Goal: Information Seeking & Learning: Learn about a topic

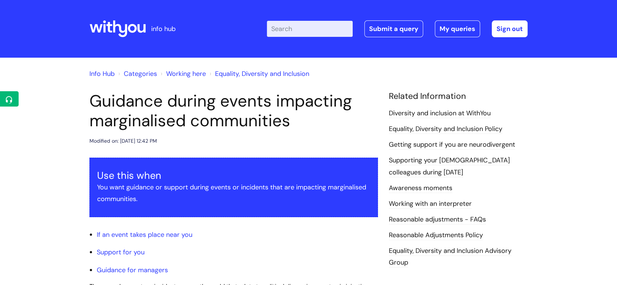
click at [135, 34] on icon at bounding box center [117, 29] width 56 height 18
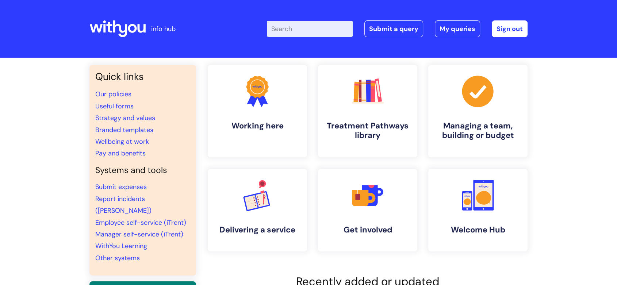
click at [327, 25] on input "Enter your search term here..." at bounding box center [310, 29] width 86 height 16
type input "glos"
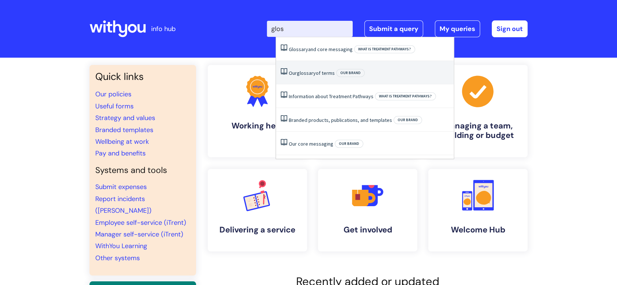
click at [333, 78] on li "Our glossary of terms Our brand" at bounding box center [365, 73] width 178 height 24
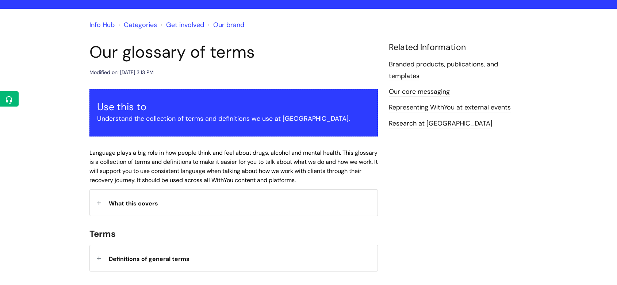
scroll to position [162, 0]
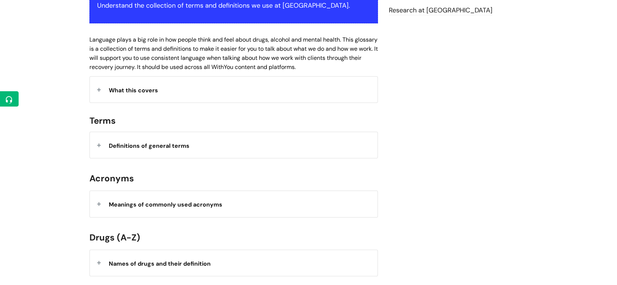
click at [242, 145] on div "Definitions of general terms" at bounding box center [234, 145] width 288 height 26
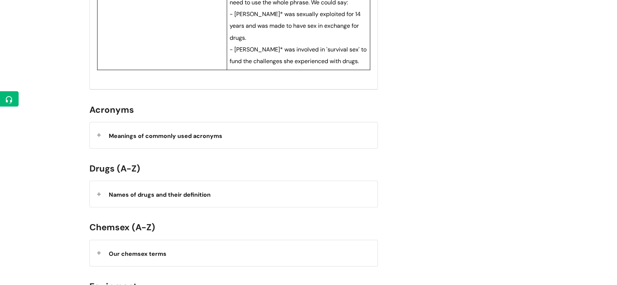
scroll to position [3122, 0]
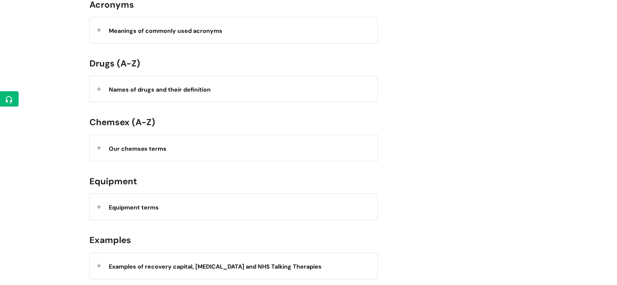
click at [217, 135] on div "Our chemsex terms" at bounding box center [234, 148] width 288 height 26
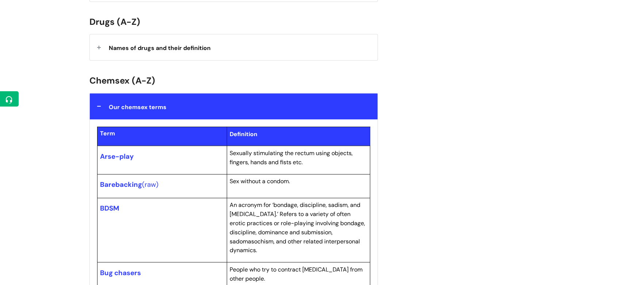
scroll to position [3162, 0]
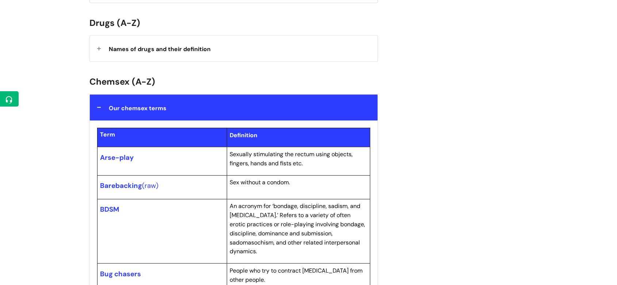
click at [101, 95] on div "Our chemsex terms" at bounding box center [234, 108] width 288 height 26
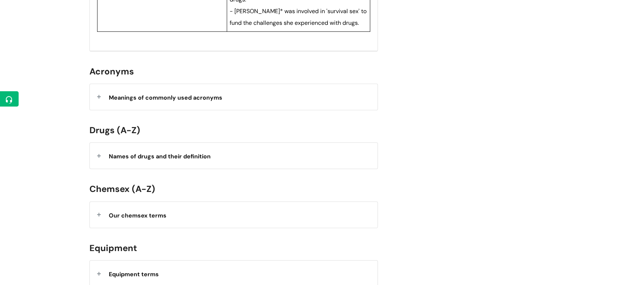
scroll to position [3041, 0]
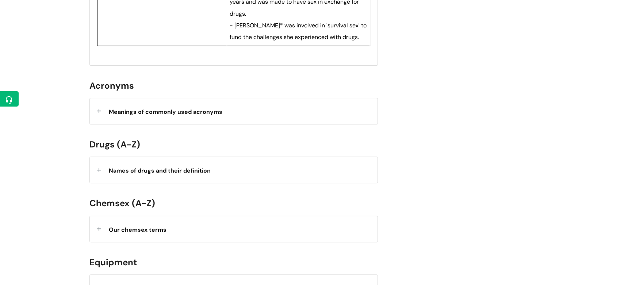
click at [123, 167] on strong "Names of drugs and their definition" at bounding box center [160, 171] width 102 height 8
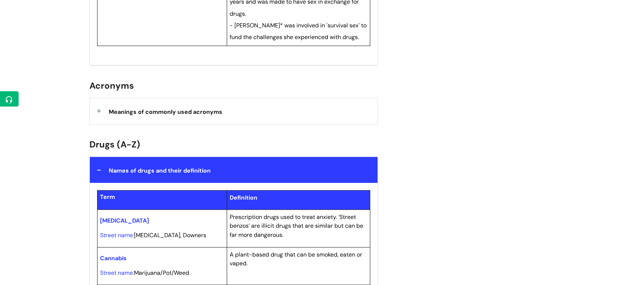
click at [100, 157] on div "Names of drugs and their definition" at bounding box center [234, 170] width 288 height 26
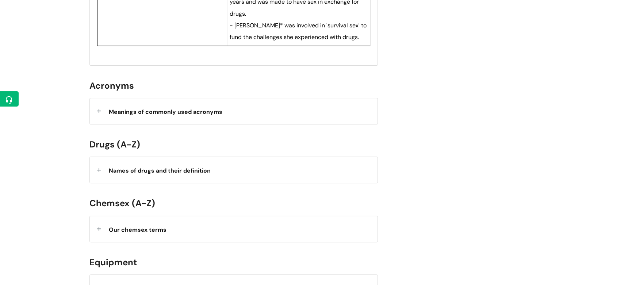
scroll to position [3000, 0]
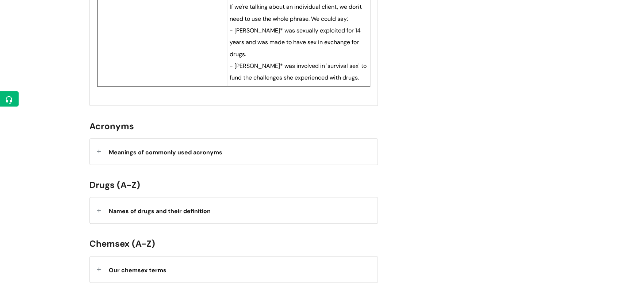
click at [132, 207] on strong "Names of drugs and their definition" at bounding box center [160, 211] width 102 height 8
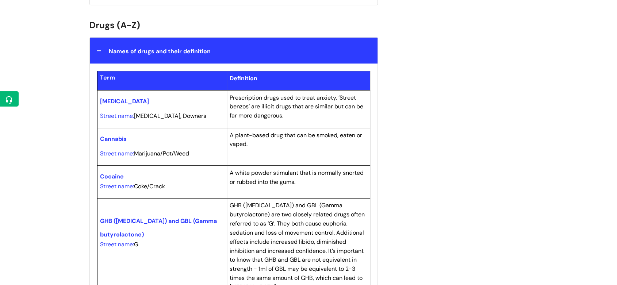
scroll to position [3122, 0]
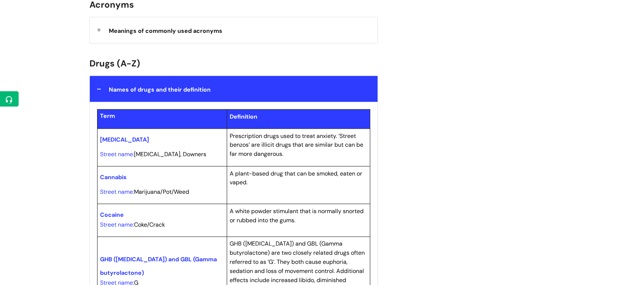
click at [120, 86] on strong "Names of drugs and their definition" at bounding box center [160, 90] width 102 height 8
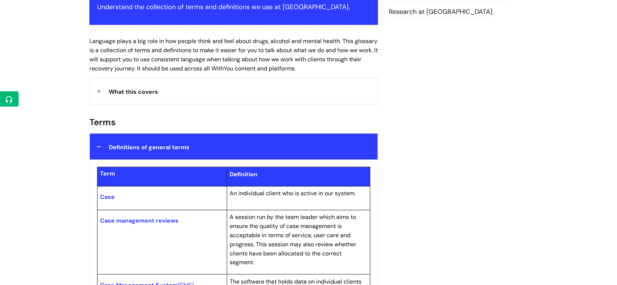
scroll to position [203, 0]
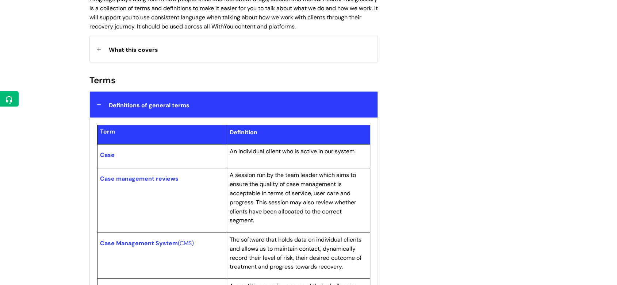
click at [117, 104] on span "Definitions of general terms" at bounding box center [149, 105] width 81 height 8
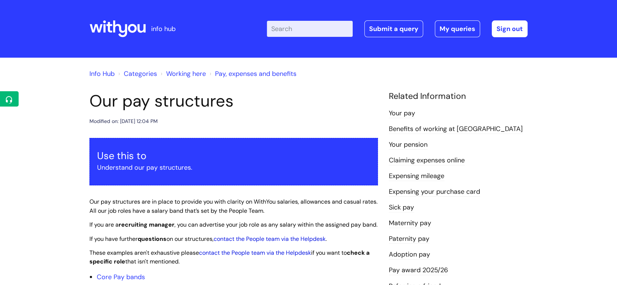
click at [309, 34] on input "Enter your search term here..." at bounding box center [310, 29] width 86 height 16
type input "harm"
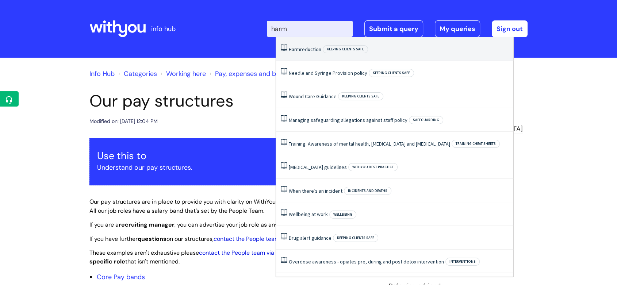
click at [303, 52] on link "Harm reduction" at bounding box center [305, 49] width 32 height 7
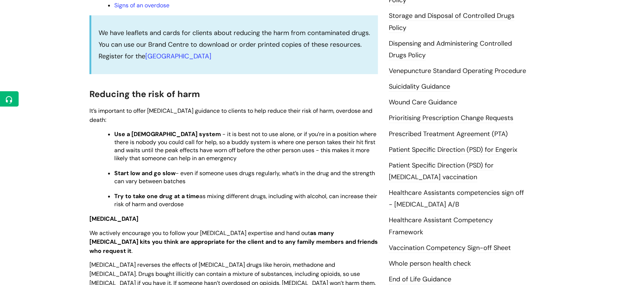
scroll to position [243, 0]
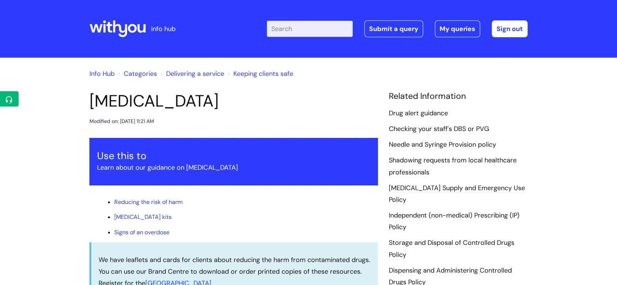
click at [121, 31] on icon at bounding box center [120, 28] width 14 height 17
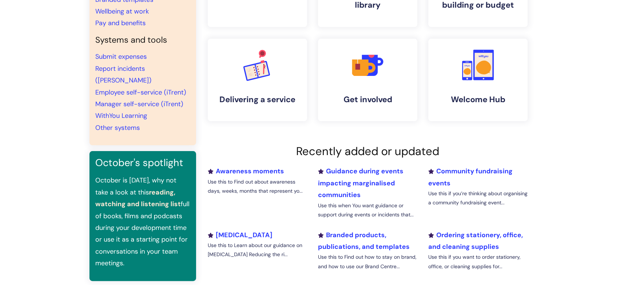
scroll to position [234, 0]
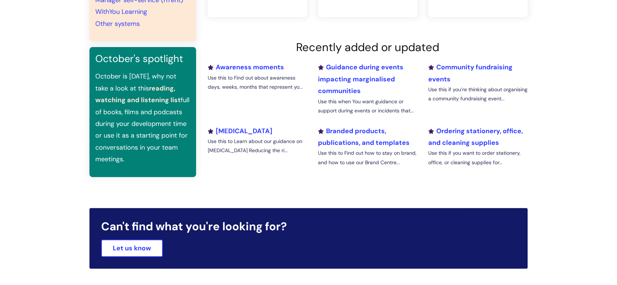
click at [365, 216] on section "Can't find what you're looking for? Let us know" at bounding box center [308, 238] width 438 height 61
